Goal: Information Seeking & Learning: Learn about a topic

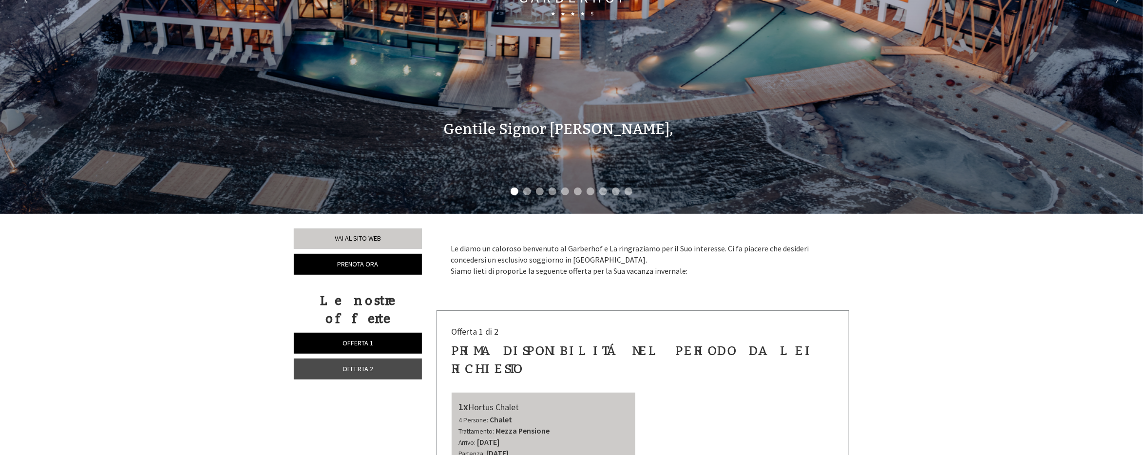
scroll to position [244, 0]
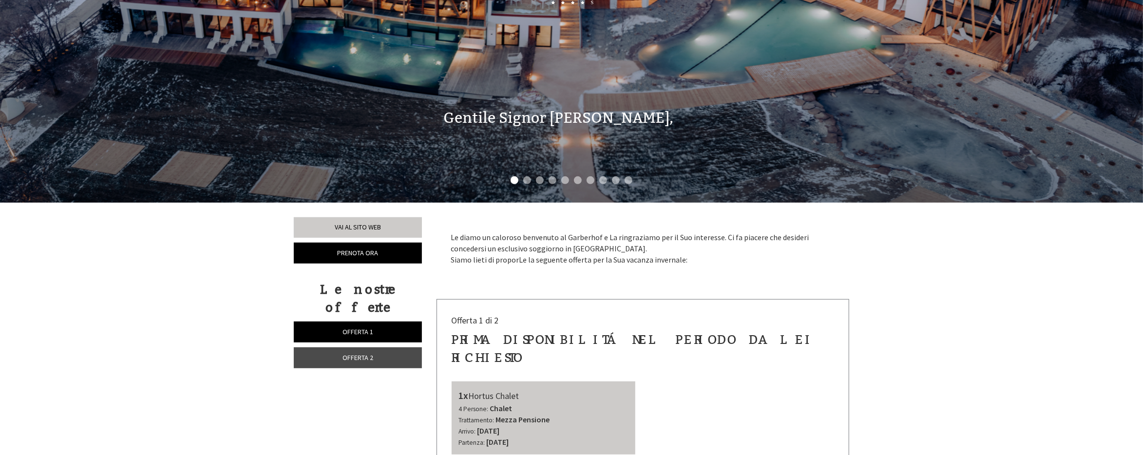
click at [524, 177] on li "2" at bounding box center [527, 180] width 8 height 8
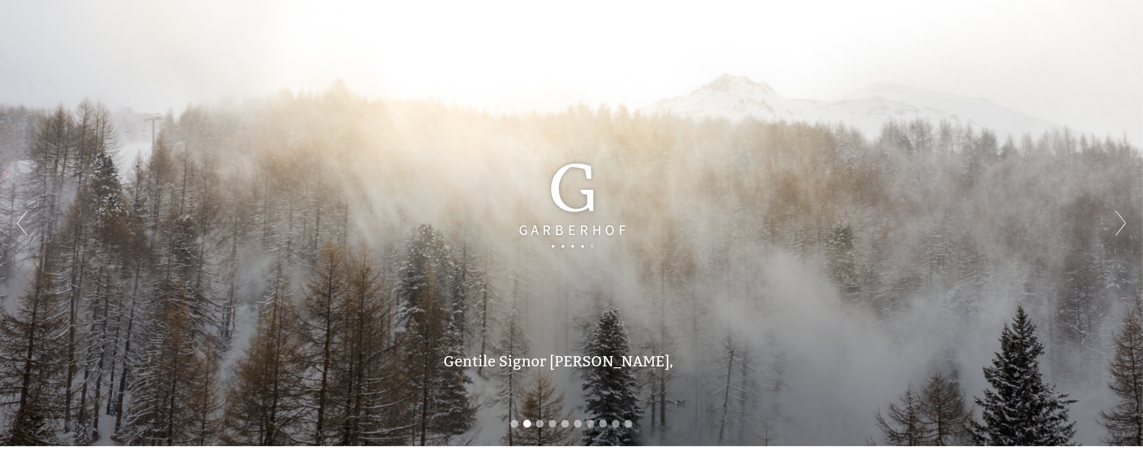
scroll to position [49, 0]
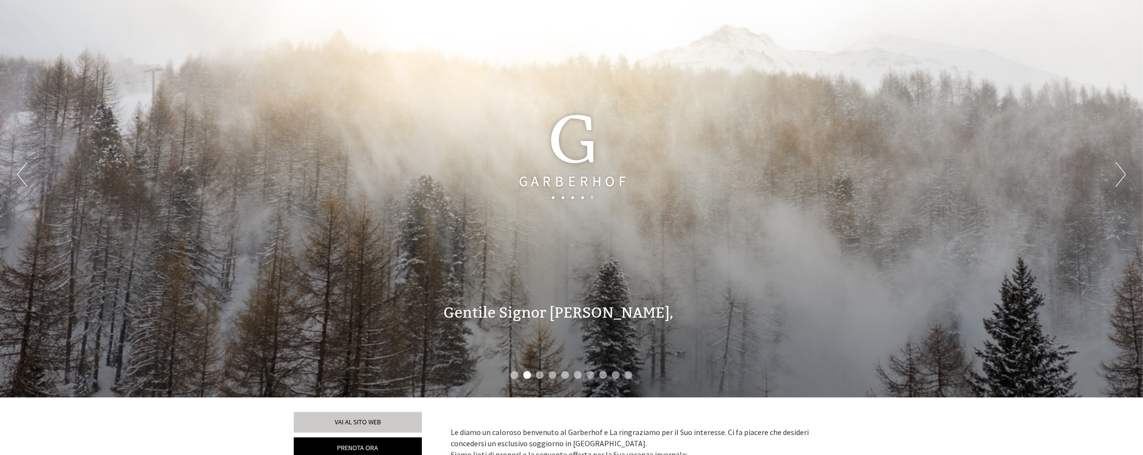
click at [562, 371] on ul "1 2 3 4 5 6 7 8 9 10" at bounding box center [571, 376] width 1143 height 11
click at [562, 375] on li "5" at bounding box center [565, 375] width 8 height 8
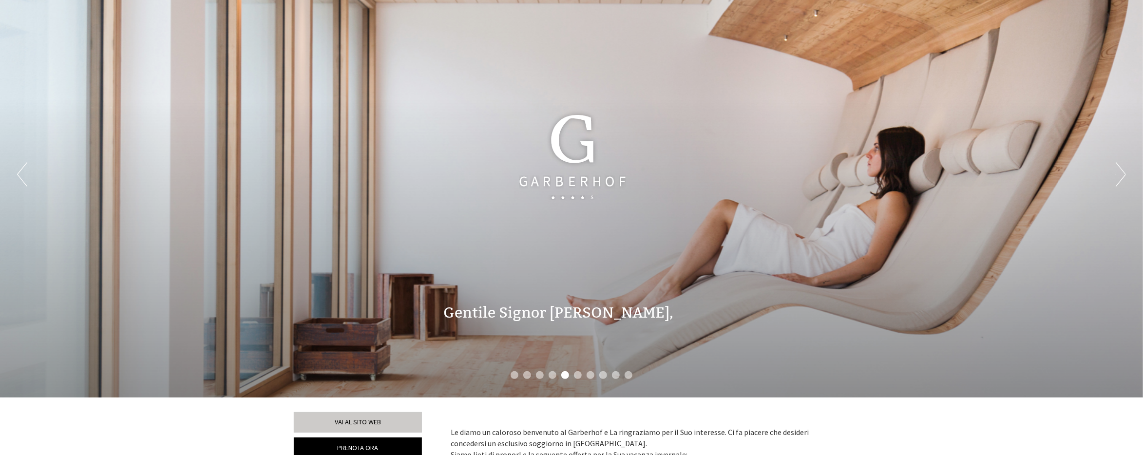
click at [601, 375] on li "8" at bounding box center [603, 375] width 8 height 8
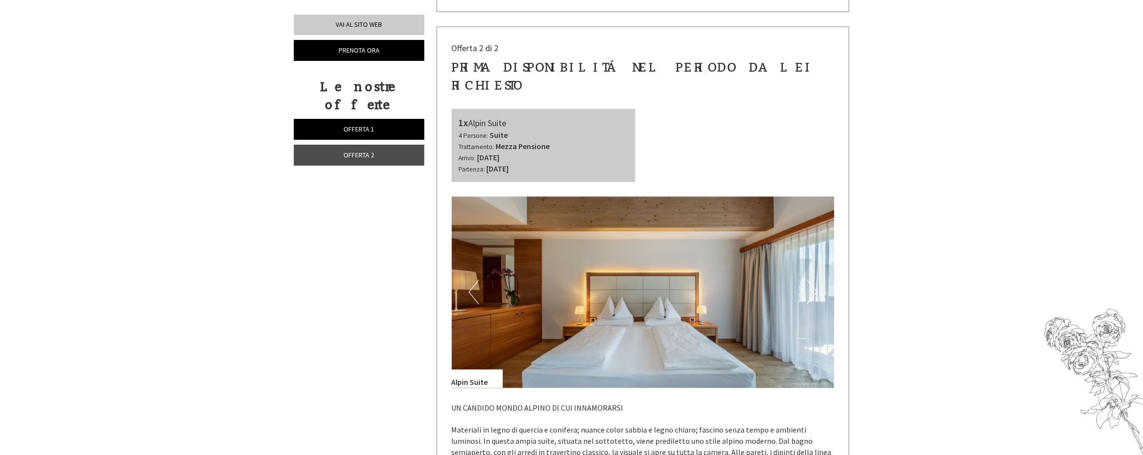
scroll to position [1266, 0]
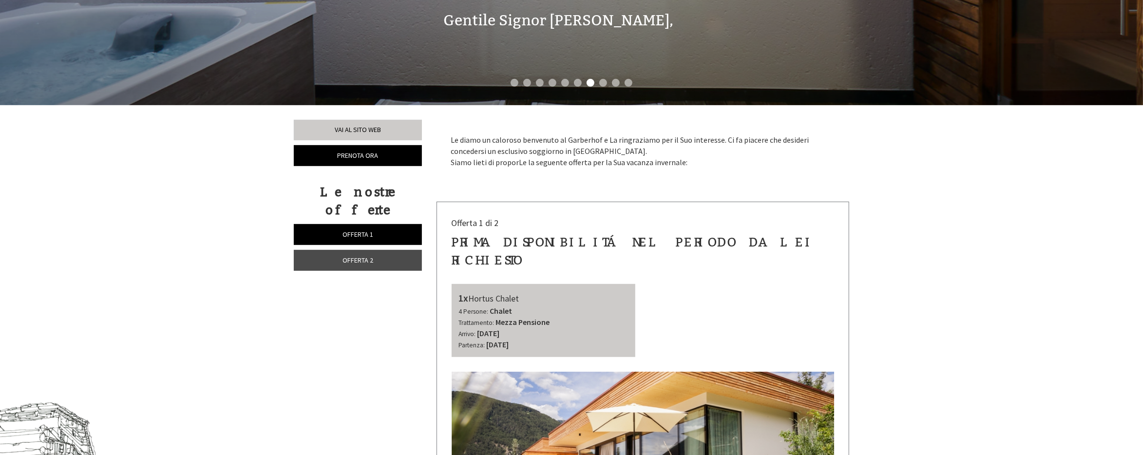
scroll to position [536, 0]
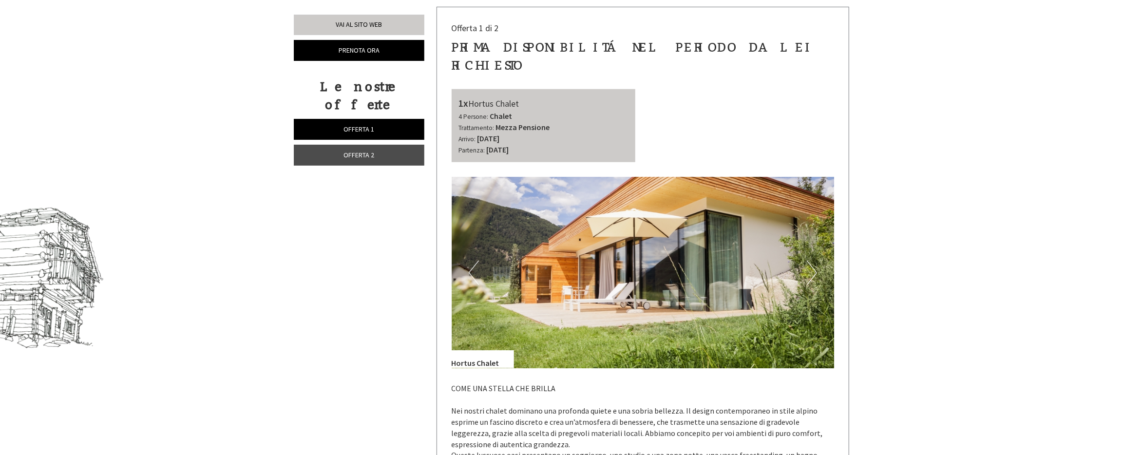
click at [370, 150] on span "Offerta 2" at bounding box center [359, 154] width 31 height 9
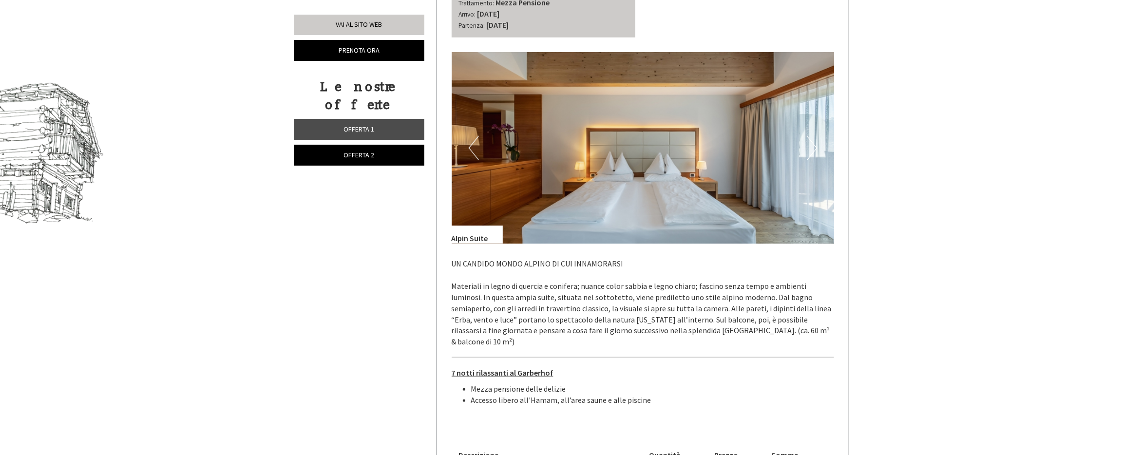
scroll to position [835, 0]
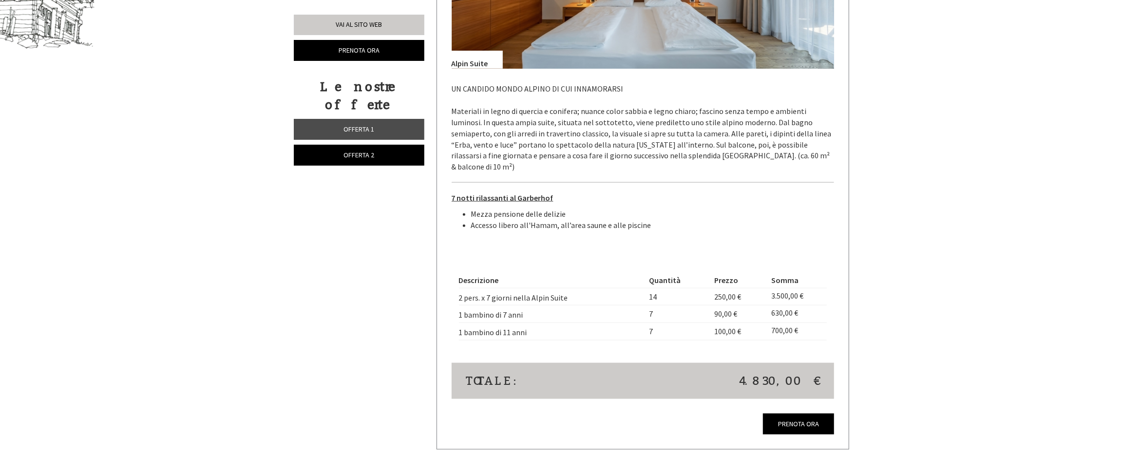
click at [362, 125] on span "Offerta 1" at bounding box center [359, 129] width 31 height 9
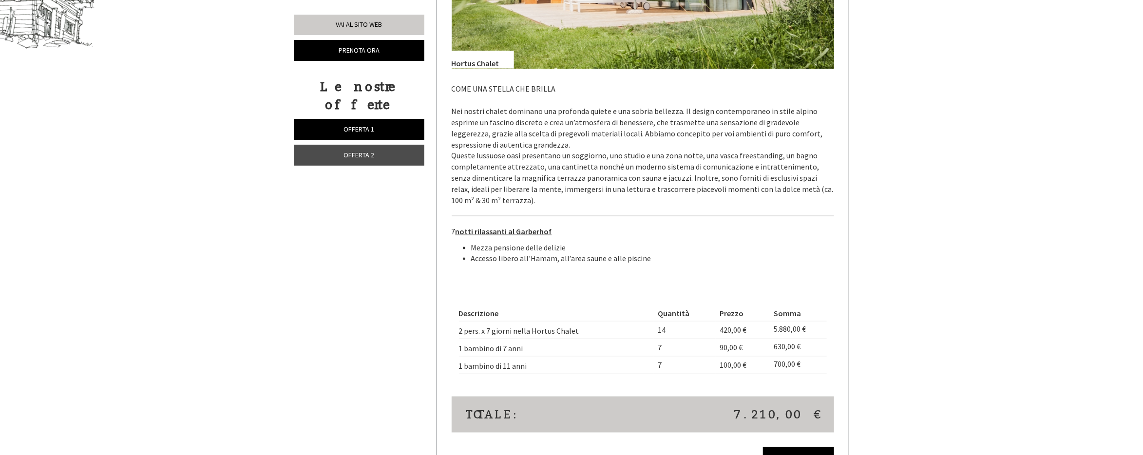
scroll to position [543, 0]
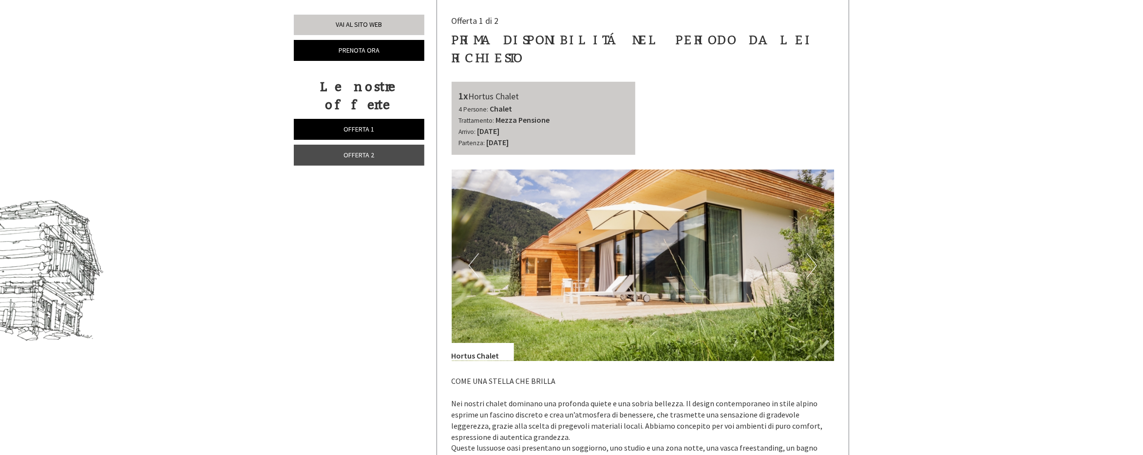
click at [366, 145] on link "Offerta 2" at bounding box center [359, 155] width 131 height 21
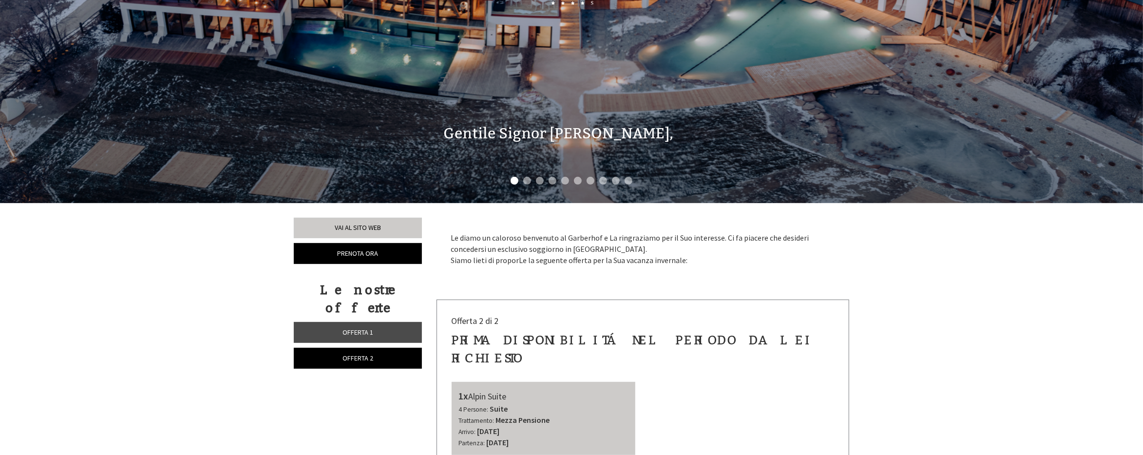
scroll to position [97, 0]
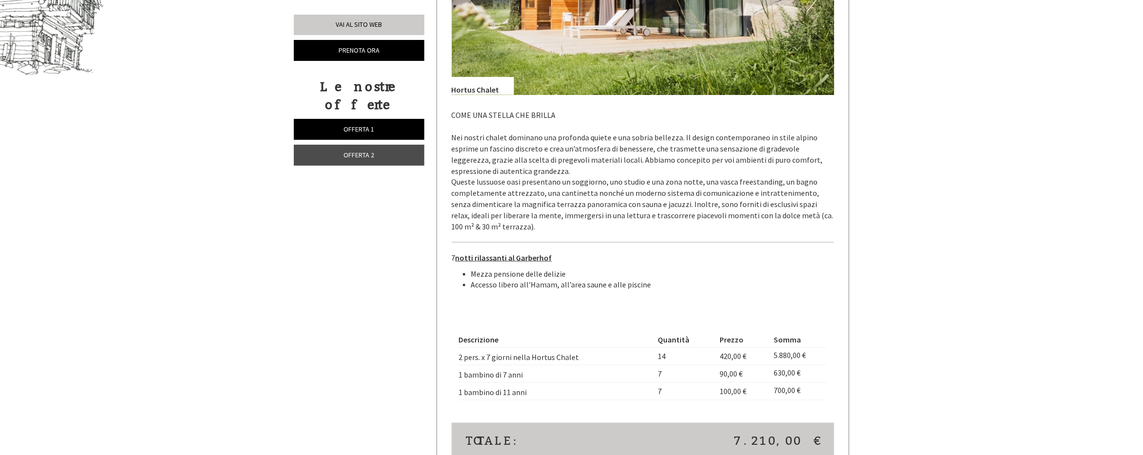
scroll to position [925, 0]
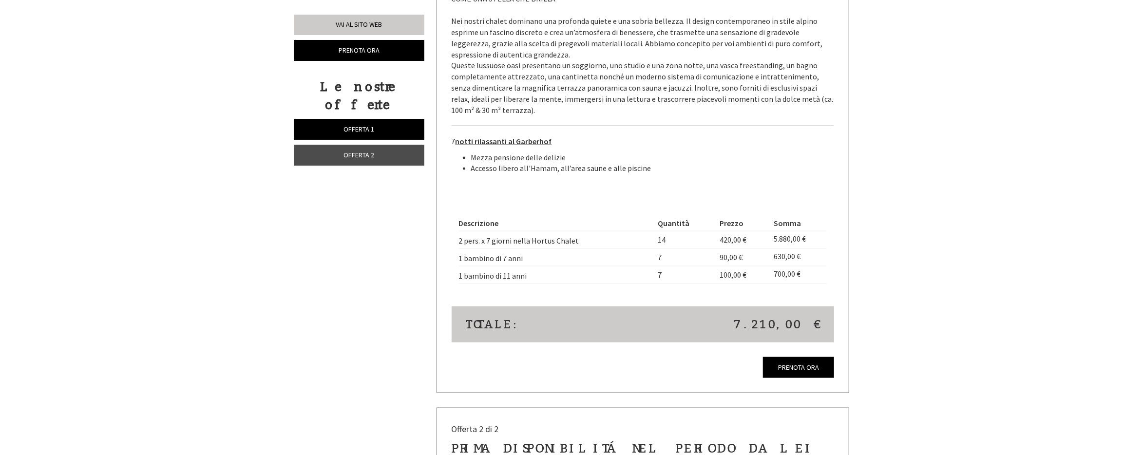
click at [404, 145] on link "Offerta 2" at bounding box center [359, 155] width 131 height 21
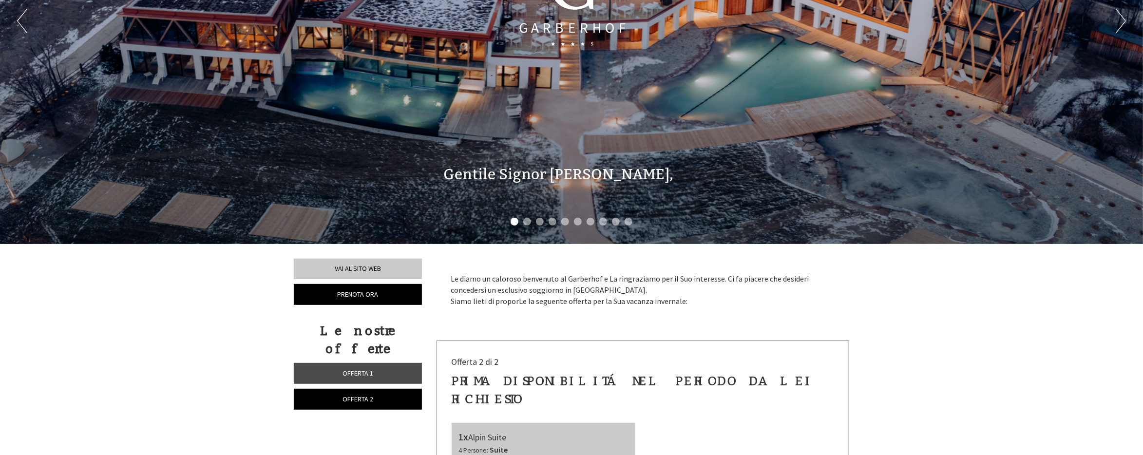
scroll to position [0, 0]
